Goal: Obtain resource: Obtain resource

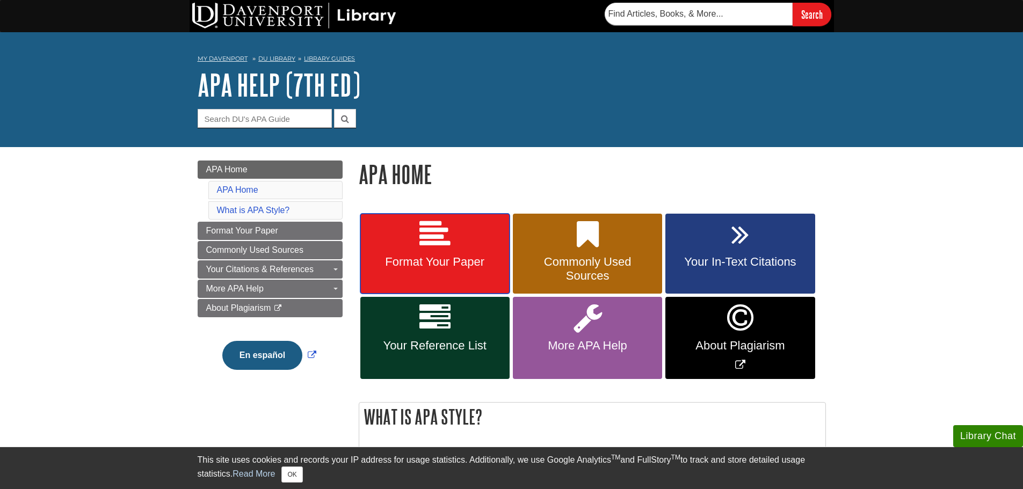
click at [496, 268] on span "Format Your Paper" at bounding box center [434, 262] width 133 height 14
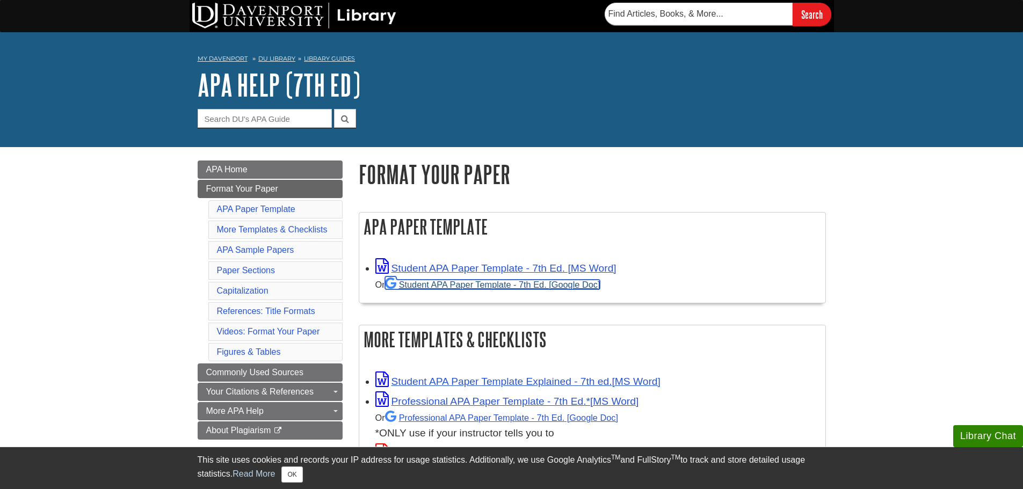
click at [505, 284] on link "Student APA Paper Template - 7th Ed. [Google Doc]" at bounding box center [492, 285] width 215 height 10
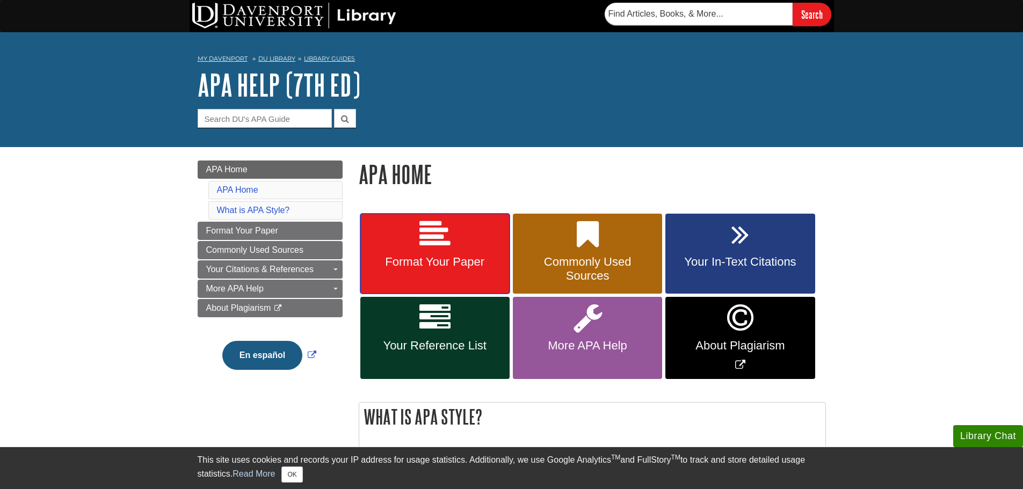
drag, startPoint x: 422, startPoint y: 281, endPoint x: 437, endPoint y: 243, distance: 40.5
click at [437, 243] on icon at bounding box center [434, 234] width 31 height 31
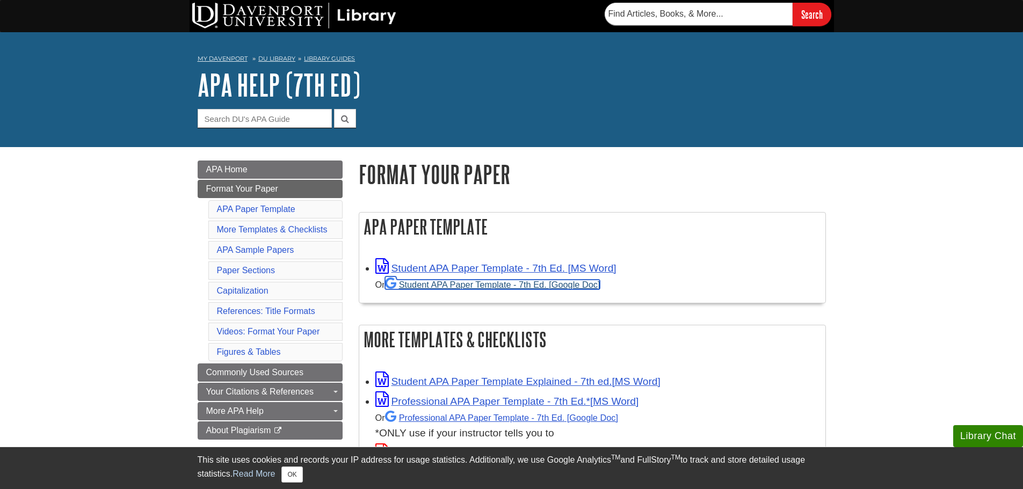
click at [468, 286] on link "Student APA Paper Template - 7th Ed. [Google Doc]" at bounding box center [492, 285] width 215 height 10
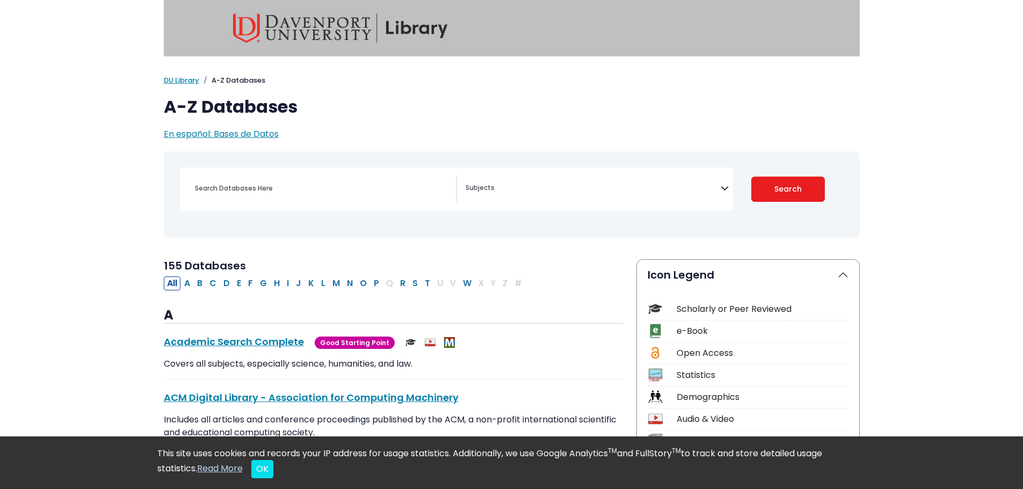
select select "Database Subject Filter"
